Goal: Information Seeking & Learning: Learn about a topic

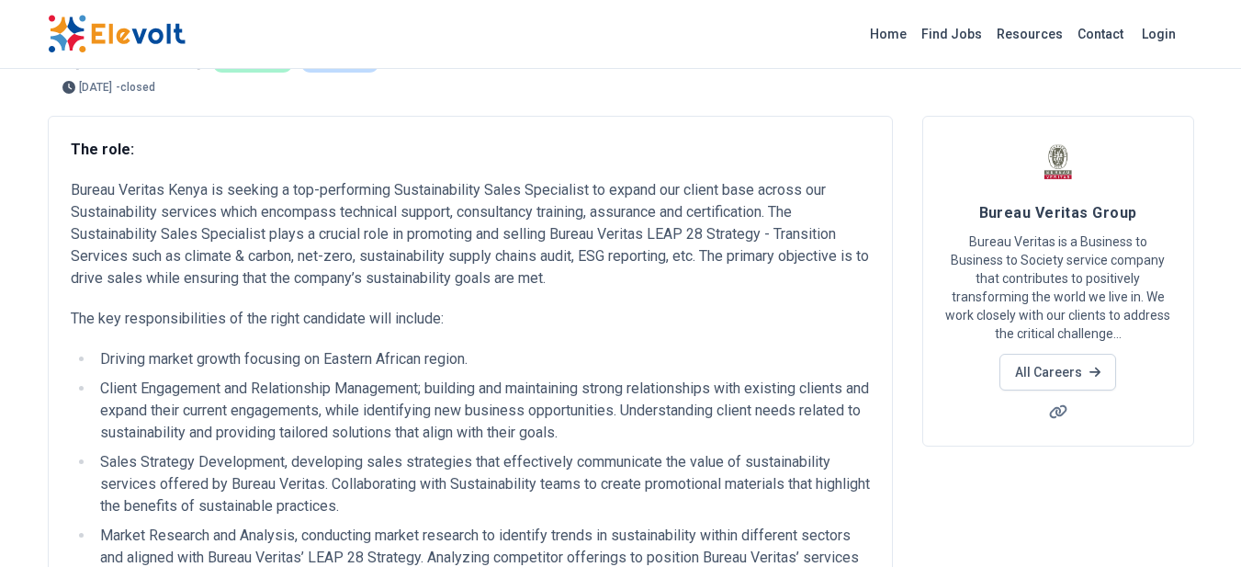
scroll to position [128, 0]
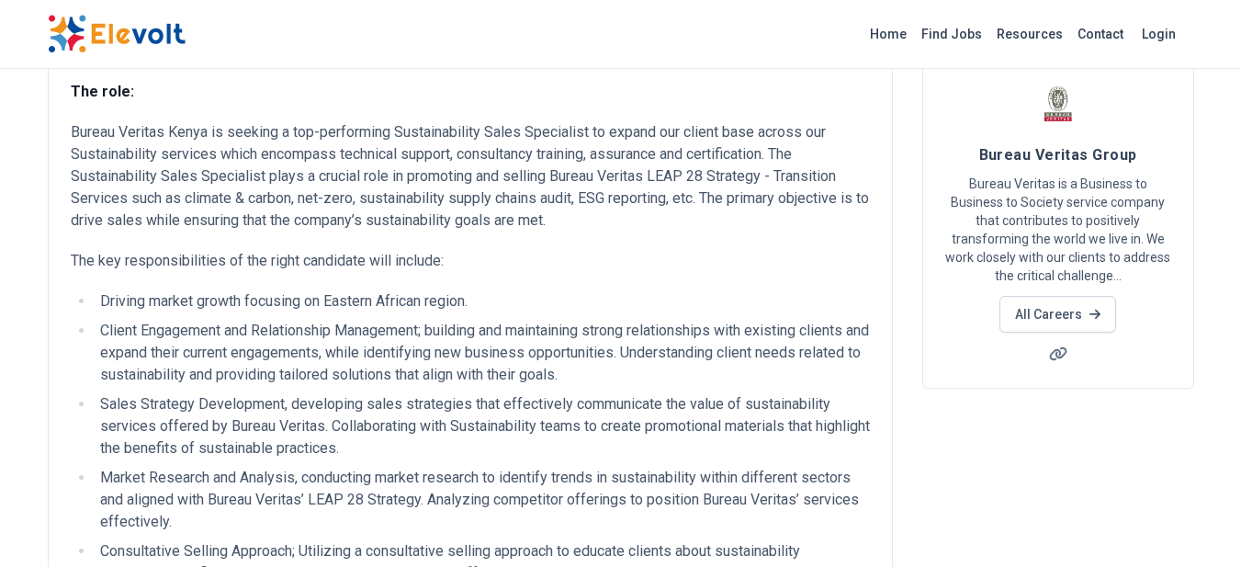
click at [816, 153] on p "Bureau Veritas Kenya is seeking a top-performing Sustainability Sales Specialis…" at bounding box center [470, 176] width 799 height 110
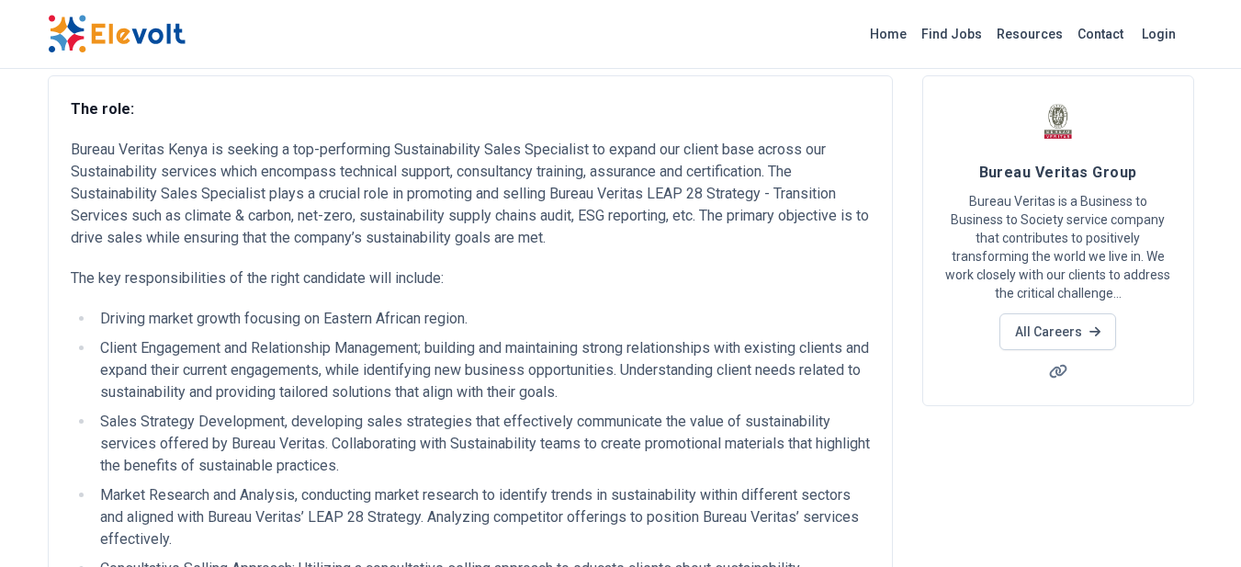
scroll to position [0, 0]
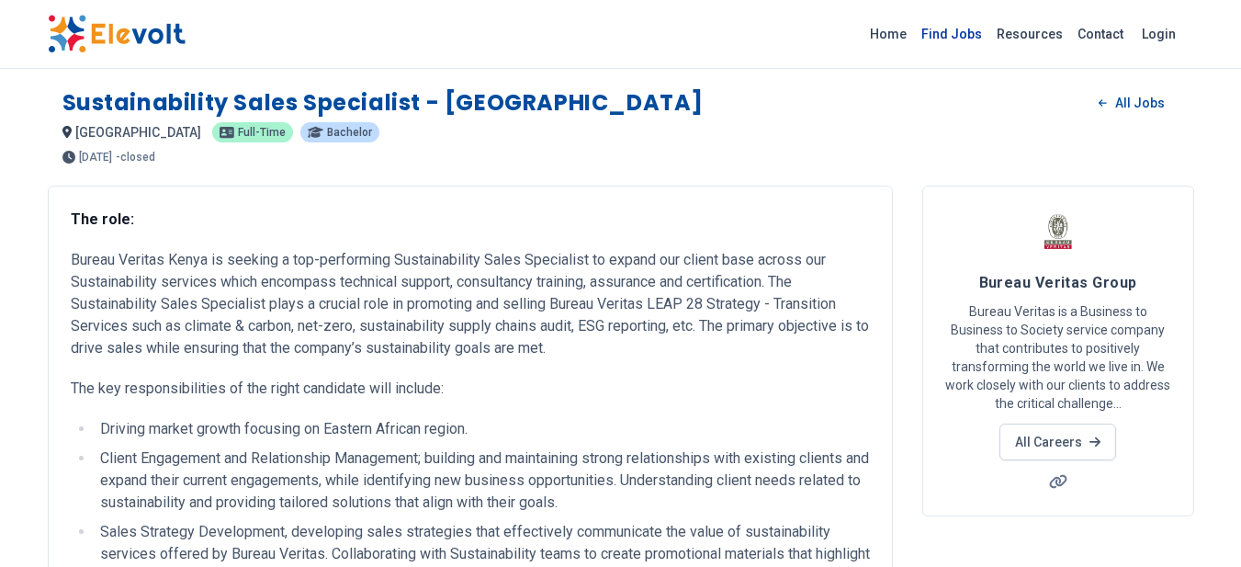
click at [968, 33] on link "Find Jobs" at bounding box center [951, 33] width 75 height 29
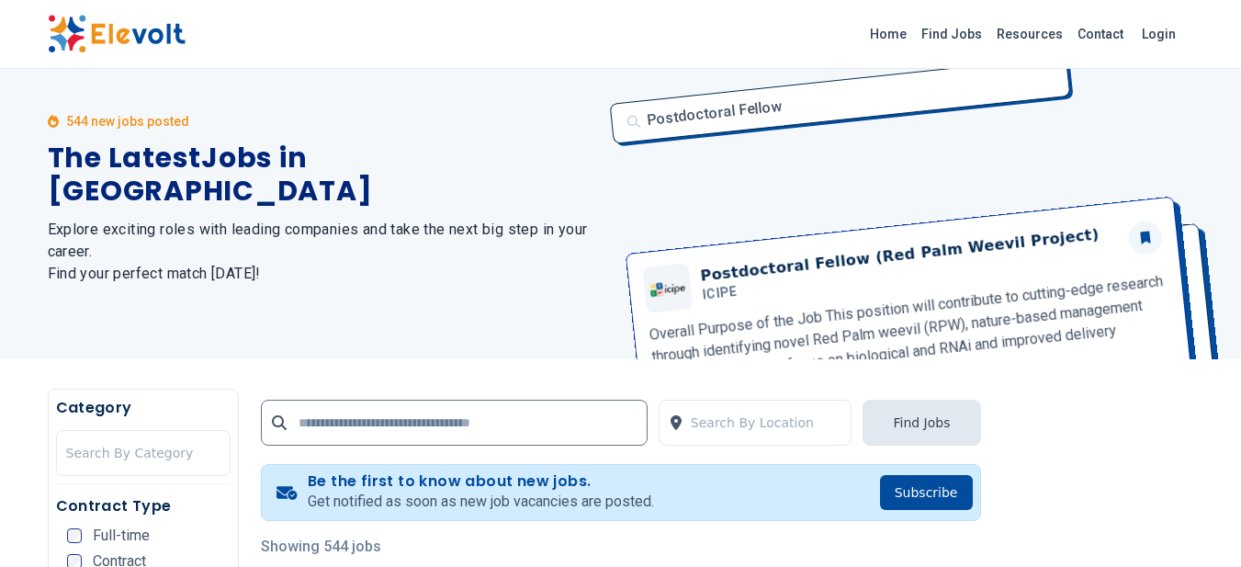
scroll to position [526, 0]
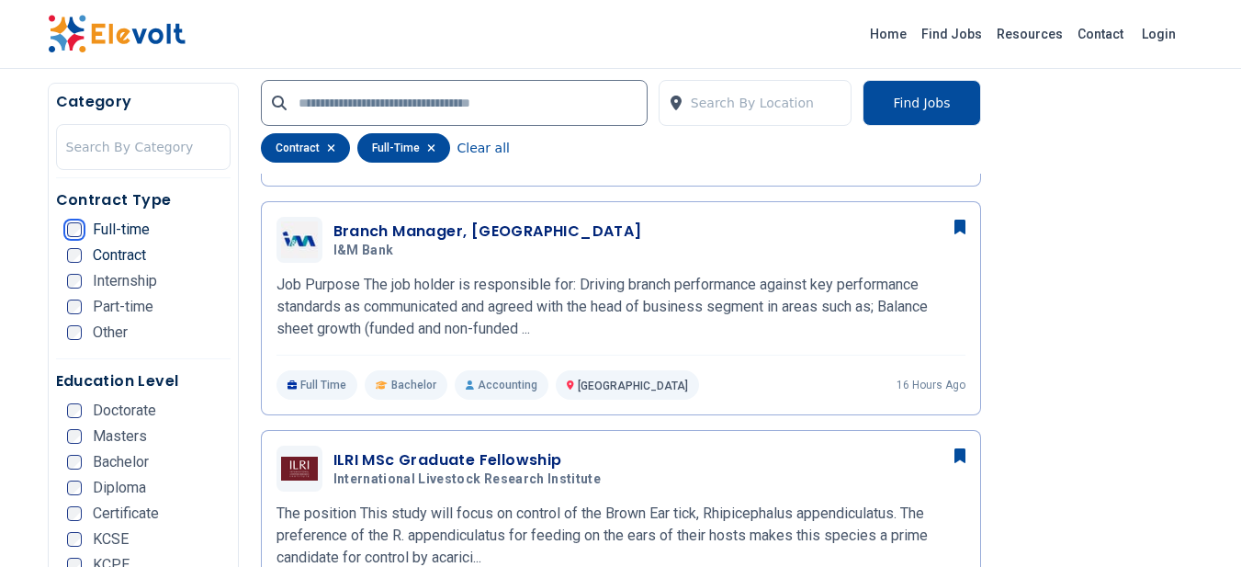
scroll to position [639, 0]
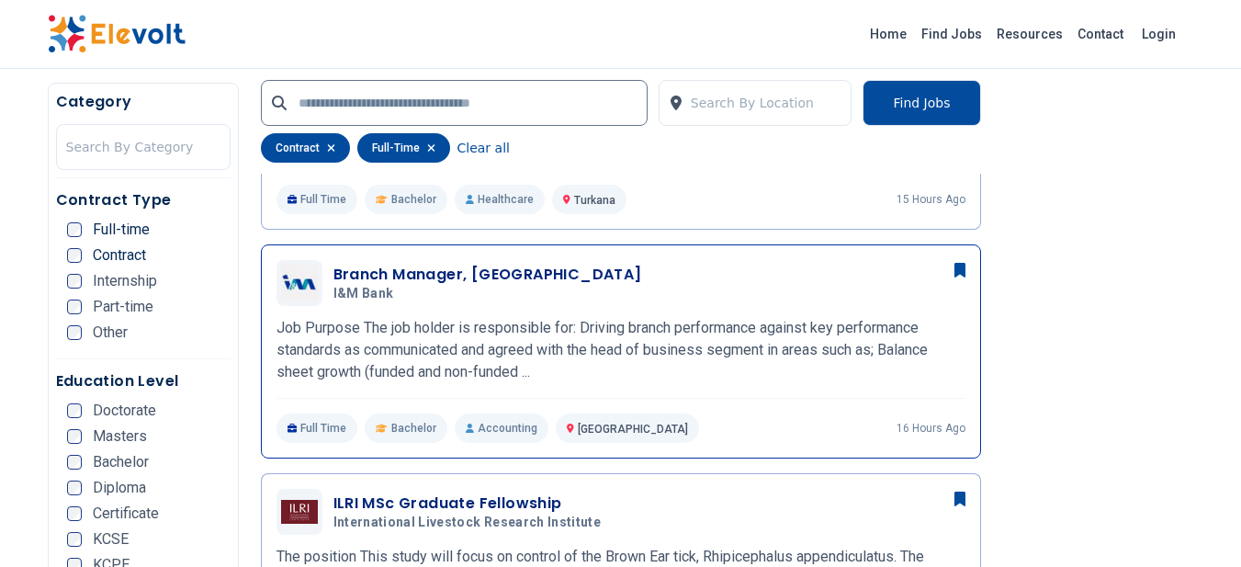
click at [744, 311] on div "Branch Manager, [GEOGRAPHIC_DATA] I&M Bank [DATE] [DATE] [GEOGRAPHIC_DATA] KE J…" at bounding box center [620, 351] width 689 height 183
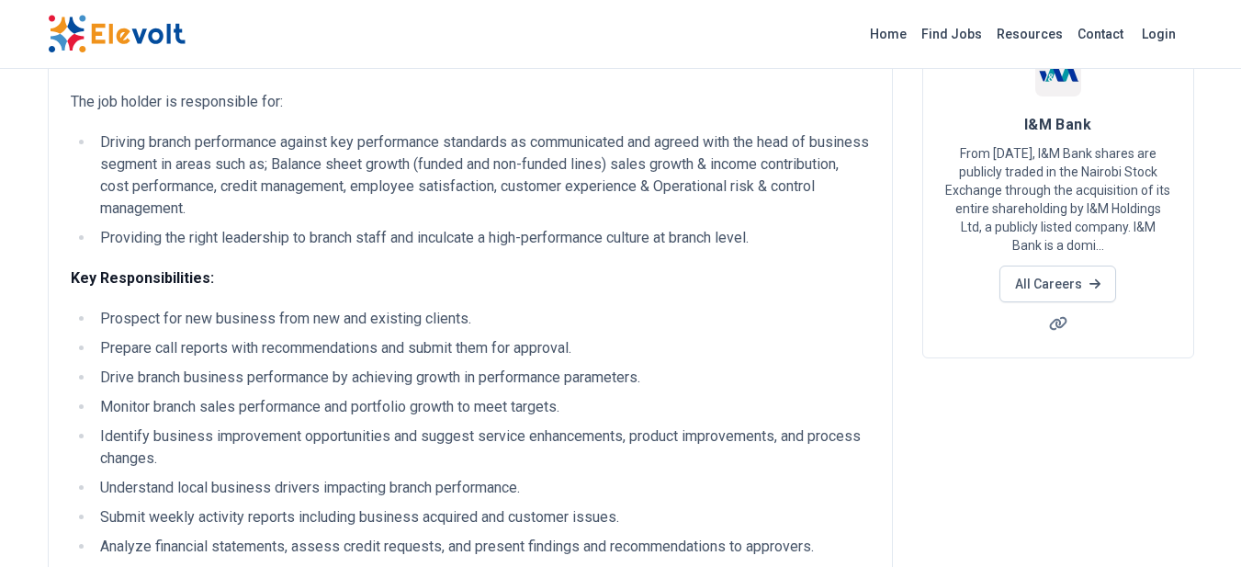
scroll to position [140, 0]
